Goal: Use online tool/utility

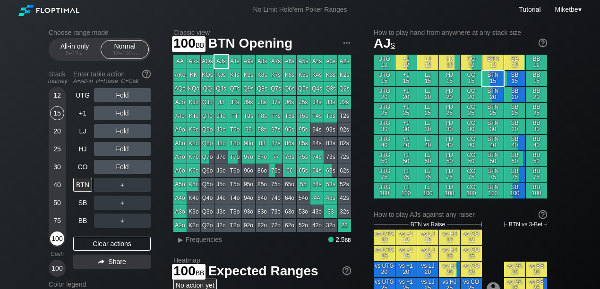
click at [59, 238] on div "100" at bounding box center [57, 239] width 14 height 14
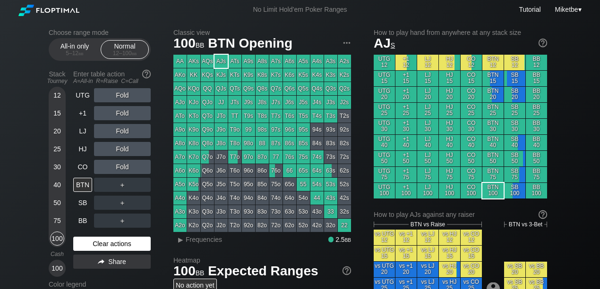
click at [93, 241] on div "Clear actions" at bounding box center [111, 244] width 77 height 14
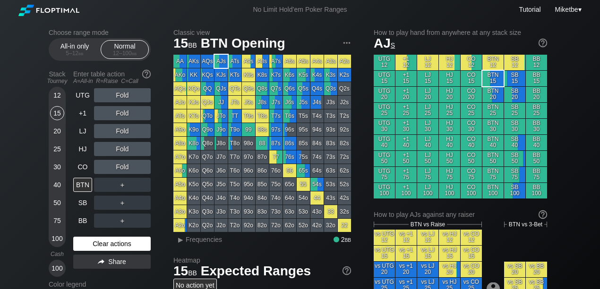
click at [90, 245] on div "Clear actions" at bounding box center [111, 244] width 77 height 14
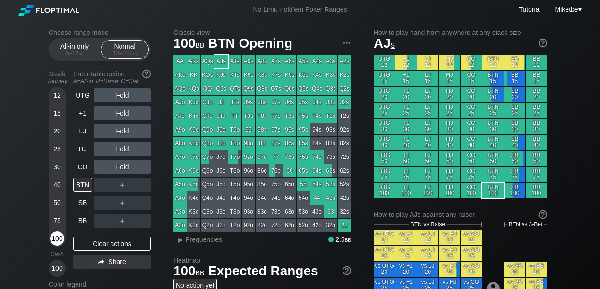
click at [60, 234] on div "100" at bounding box center [57, 239] width 14 height 14
